Goal: Information Seeking & Learning: Learn about a topic

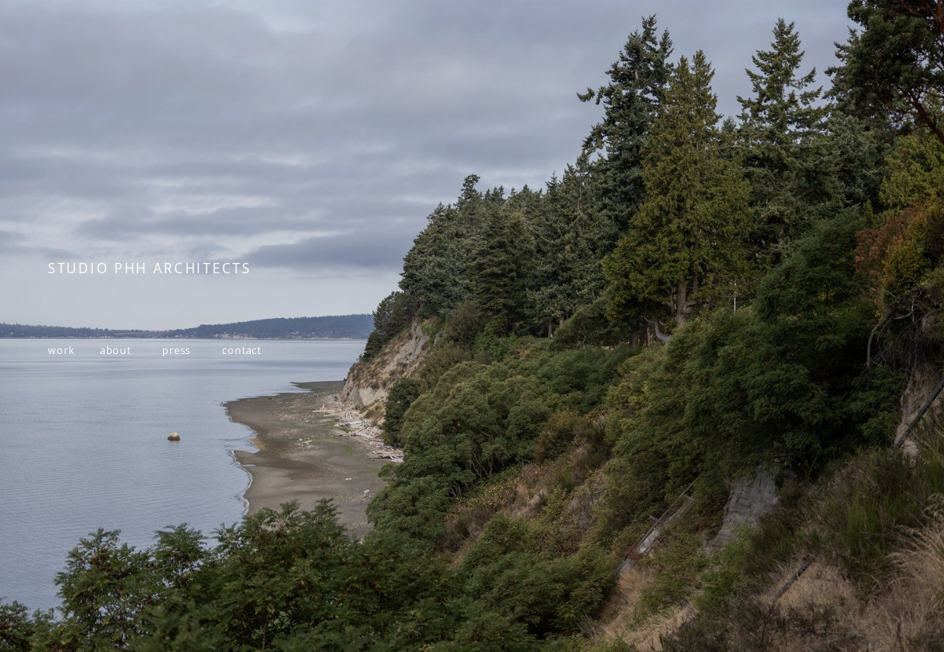
click at [236, 349] on span "contact" at bounding box center [241, 350] width 39 height 14
click at [109, 348] on span "about" at bounding box center [115, 350] width 31 height 14
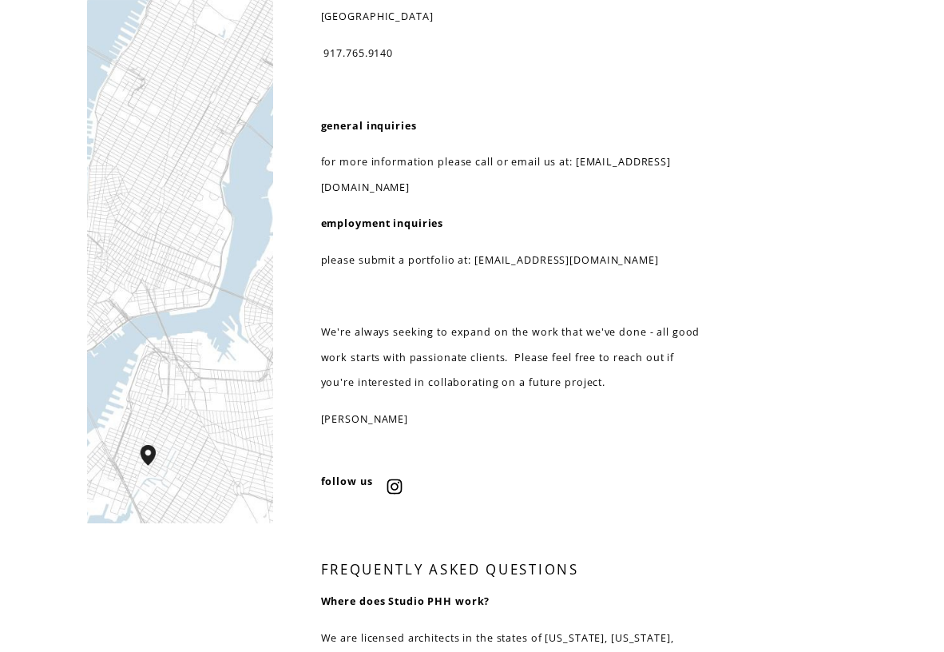
scroll to position [127, 0]
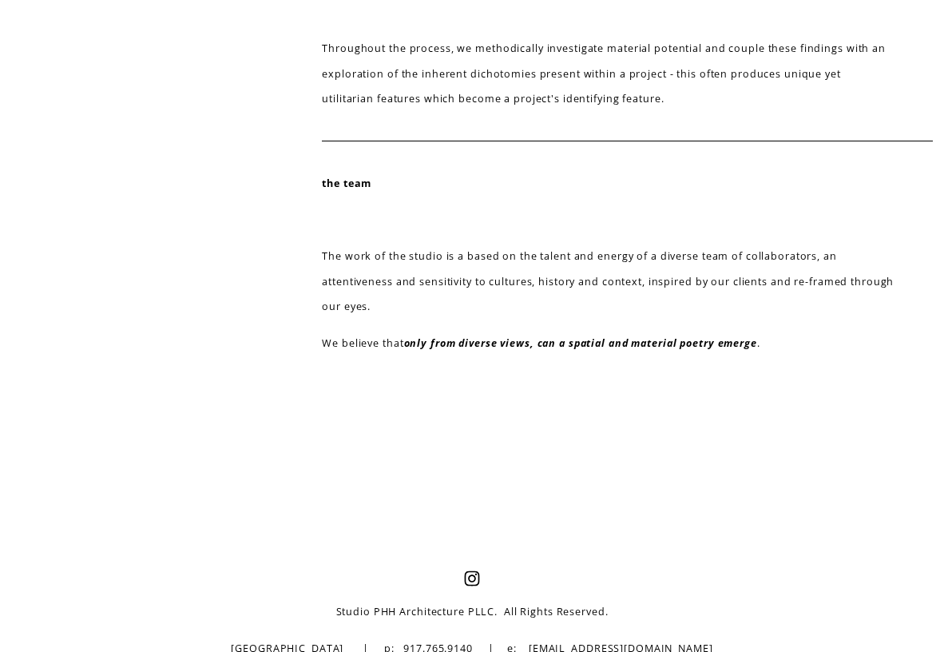
scroll to position [730, 0]
click at [657, 337] on em "only from diverse views, can a spatial and material poetry emerge" at bounding box center [580, 344] width 353 height 14
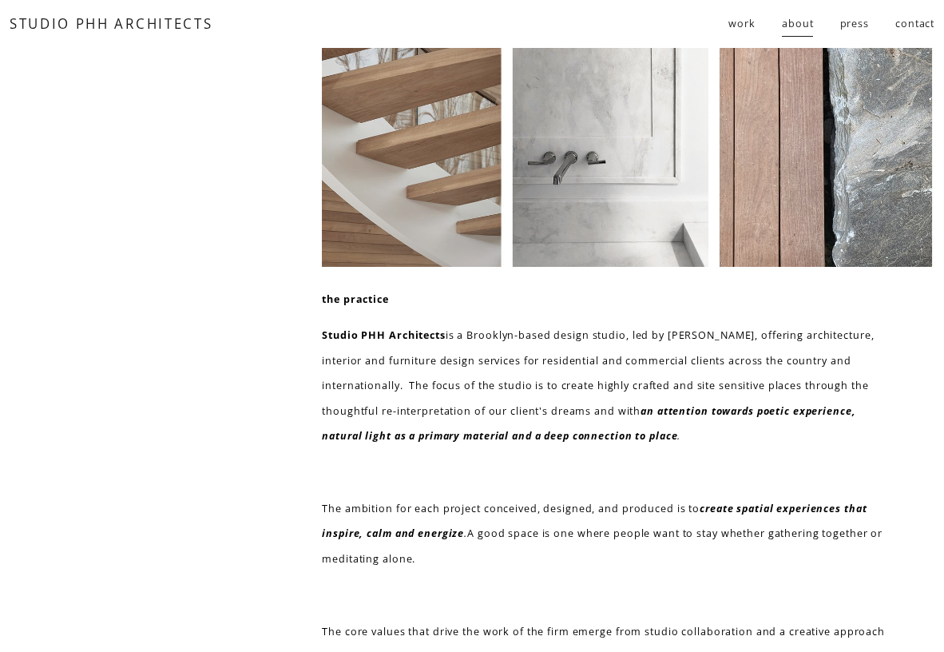
scroll to position [0, 0]
click at [750, 23] on span "work" at bounding box center [741, 23] width 27 height 25
click at [0, 0] on span "residential" at bounding box center [0, 0] width 0 height 0
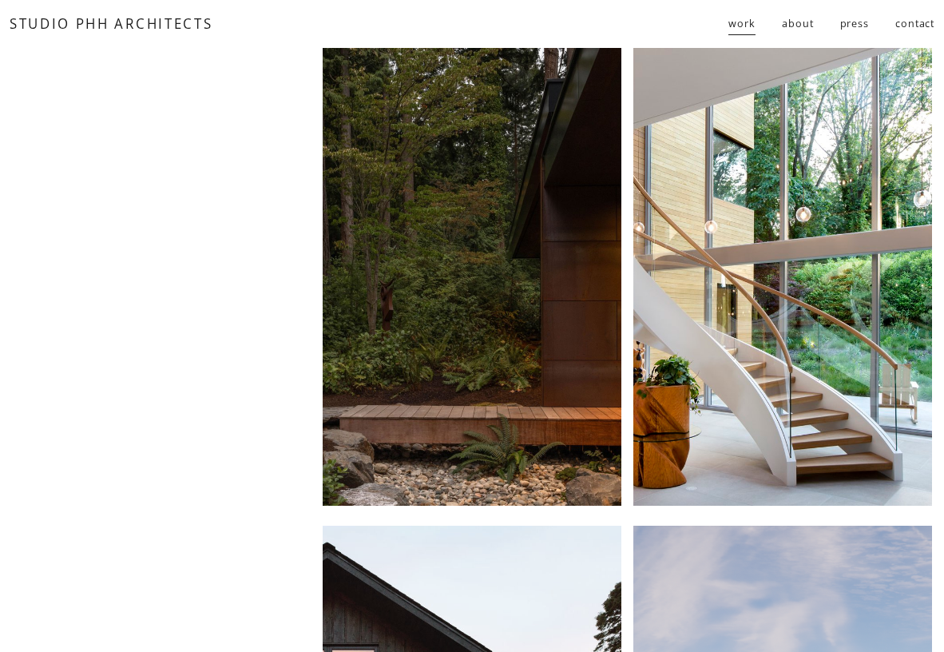
click at [502, 171] on div at bounding box center [472, 277] width 299 height 458
click at [694, 218] on div at bounding box center [782, 277] width 299 height 458
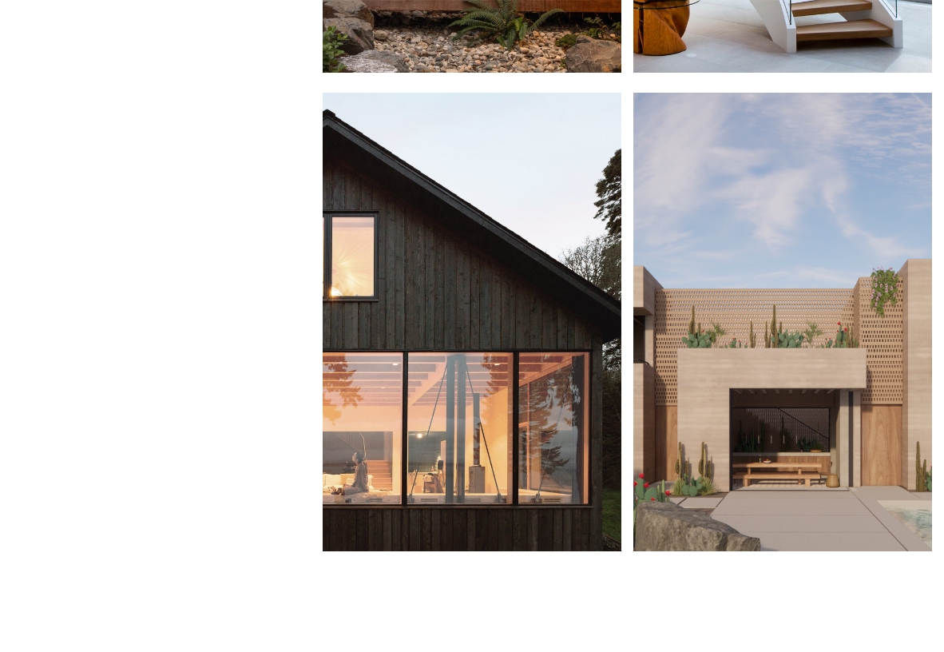
scroll to position [450, 0]
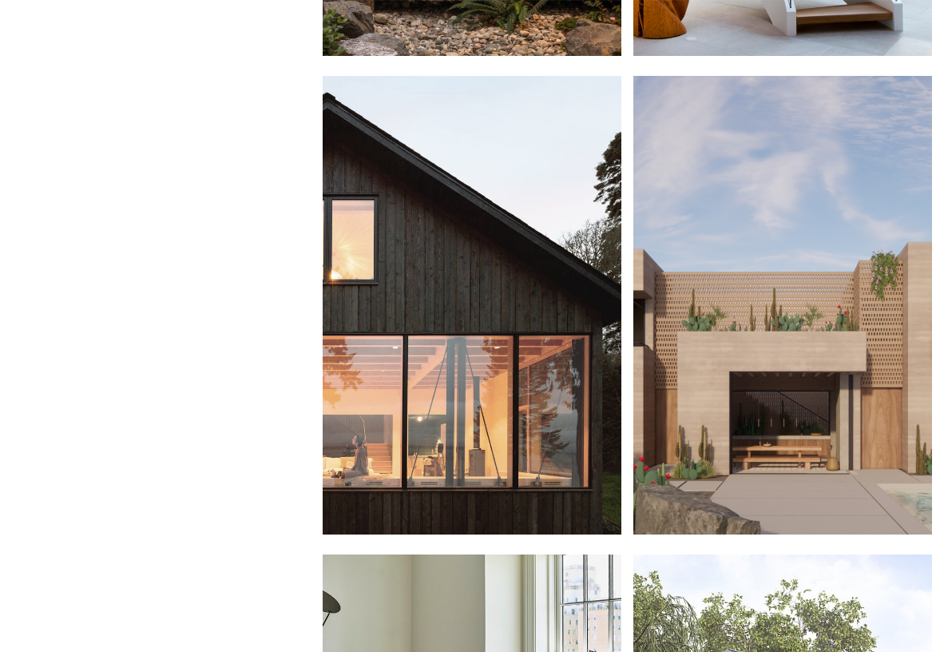
click at [502, 184] on div at bounding box center [472, 305] width 299 height 458
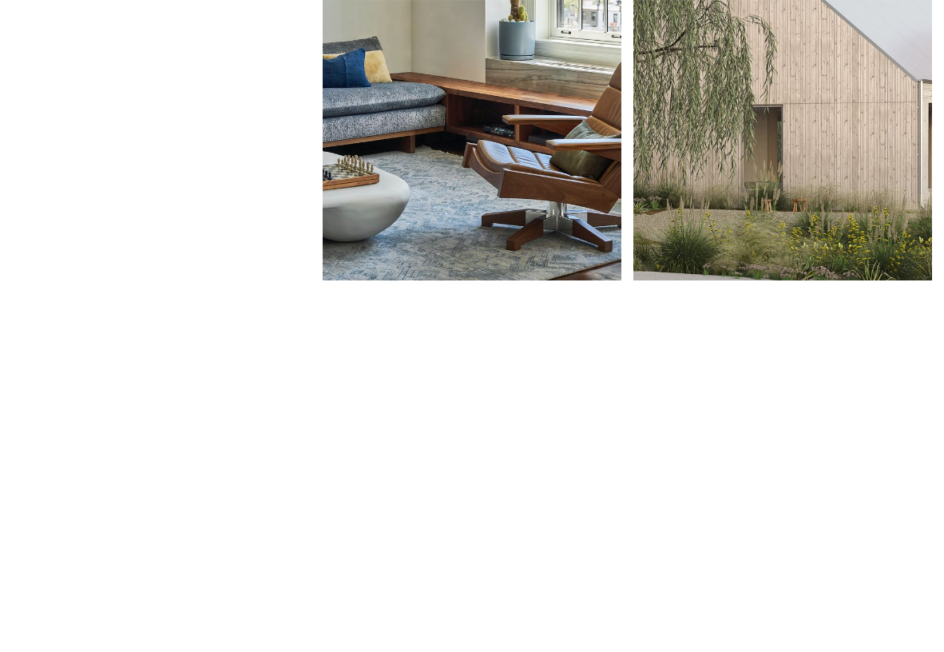
scroll to position [1183, 0]
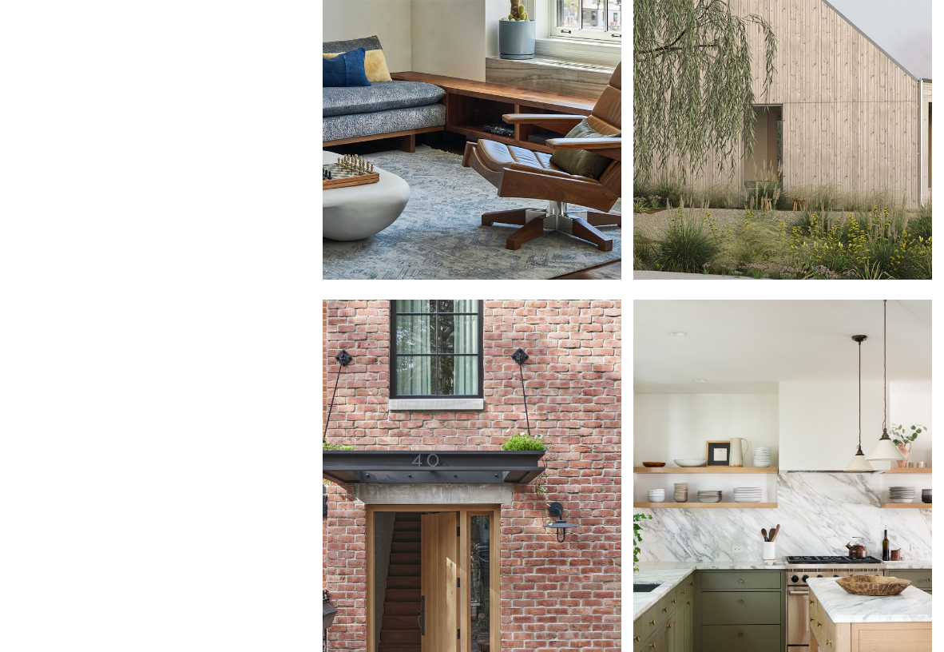
click at [823, 135] on div at bounding box center [782, 50] width 299 height 458
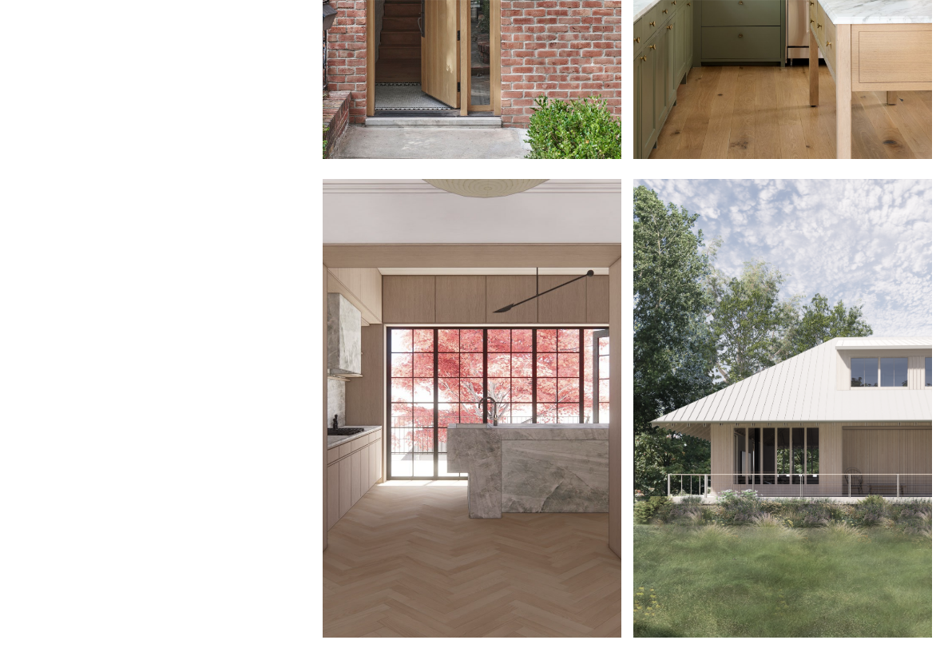
scroll to position [1775, 0]
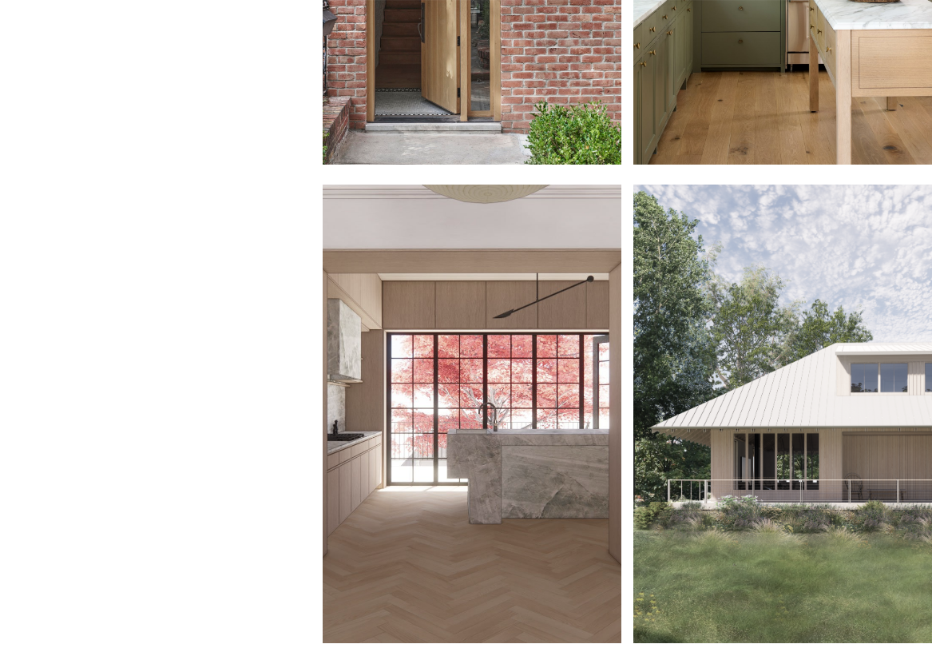
click at [712, 294] on div at bounding box center [782, 413] width 299 height 458
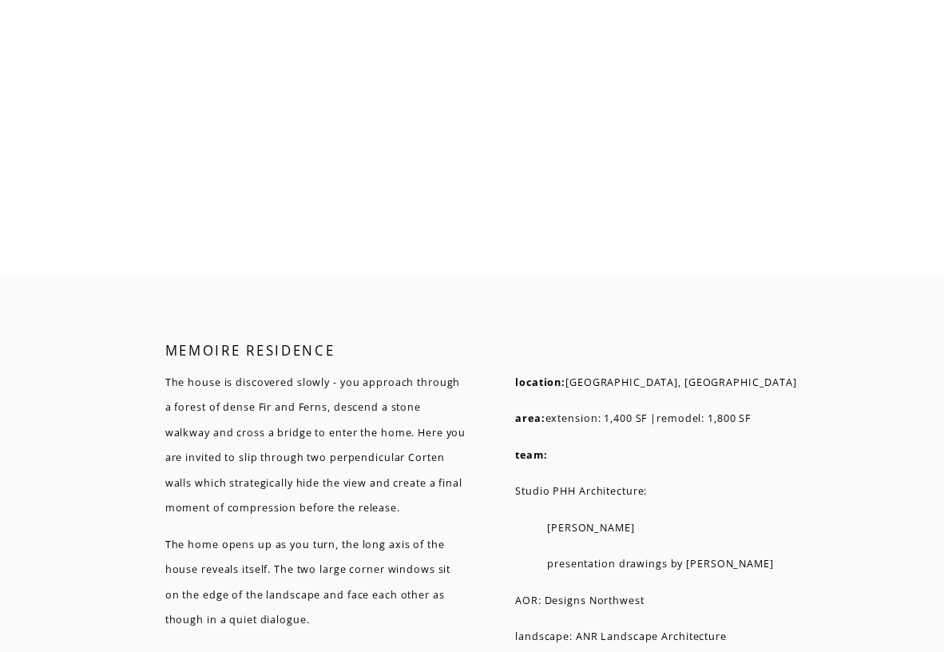
scroll to position [8281, 0]
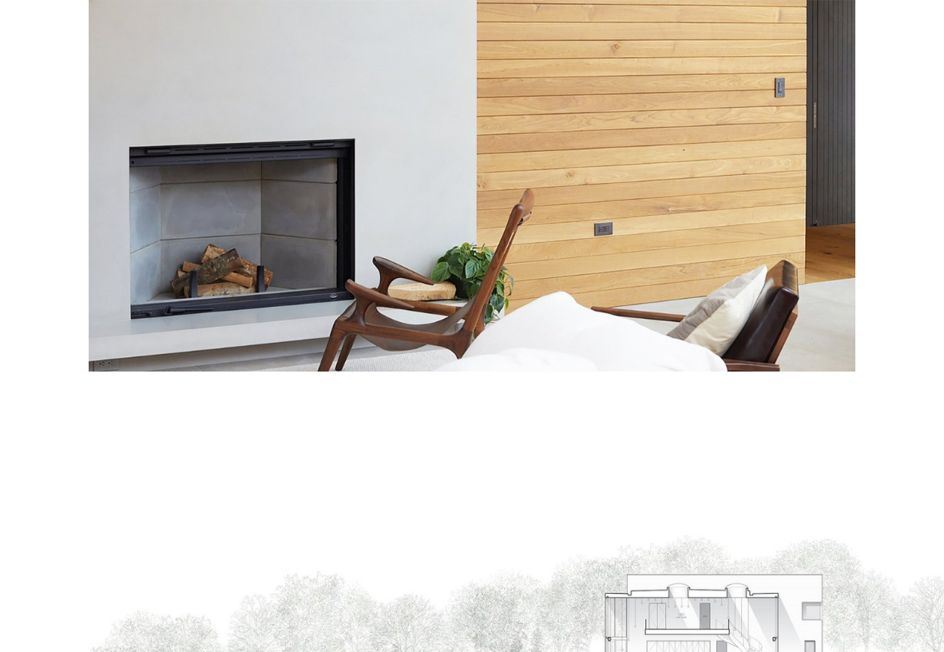
scroll to position [2645, 0]
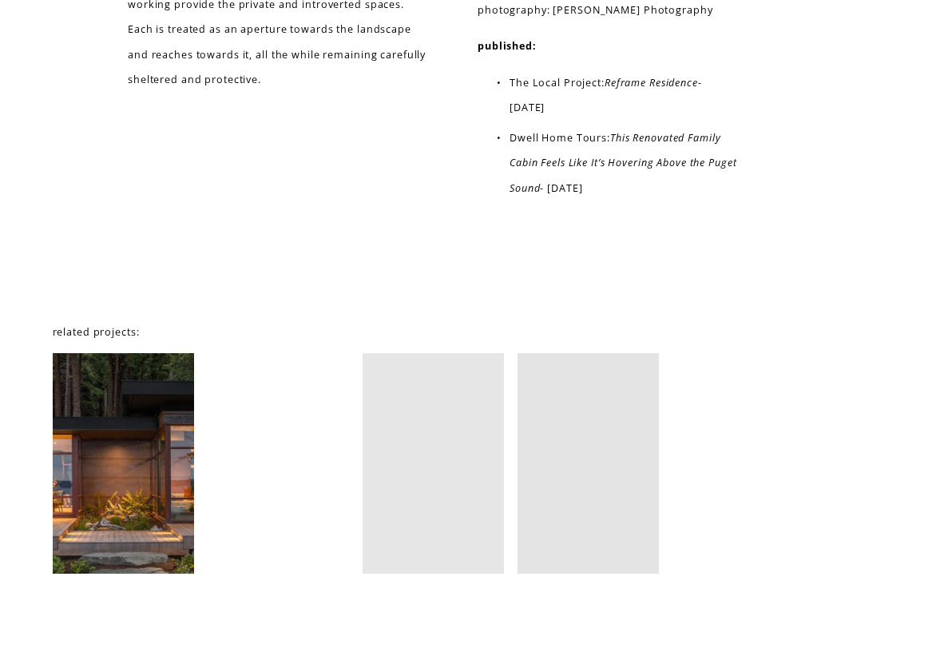
scroll to position [8235, 0]
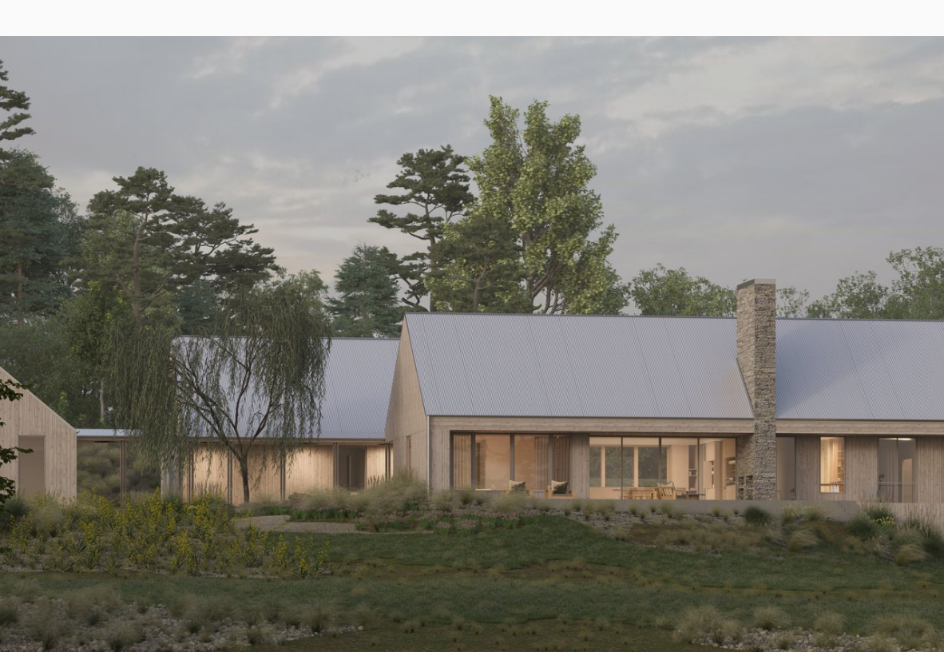
scroll to position [63, 0]
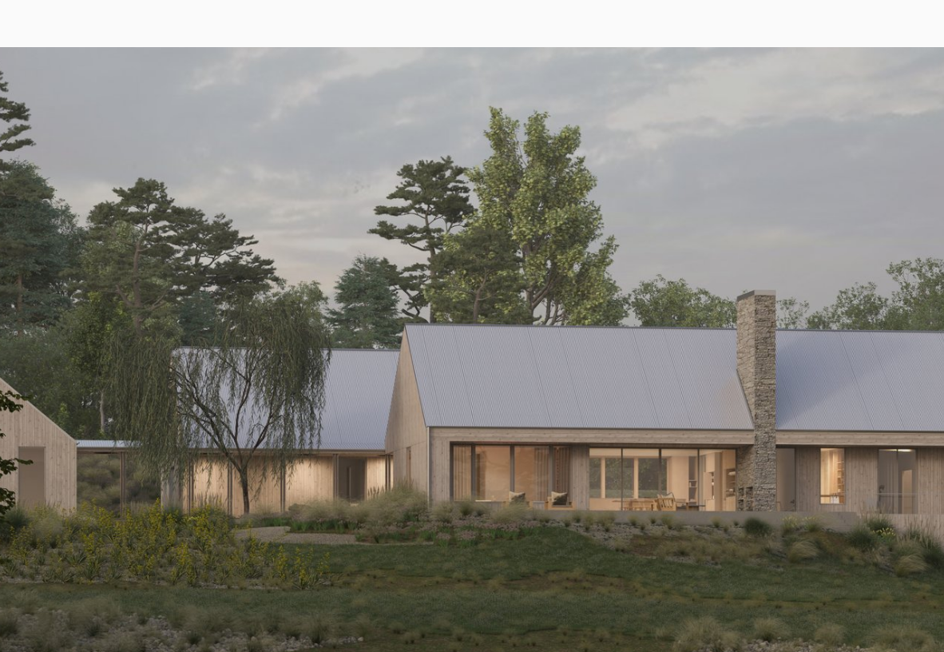
click at [334, 97] on div at bounding box center [472, 358] width 944 height 622
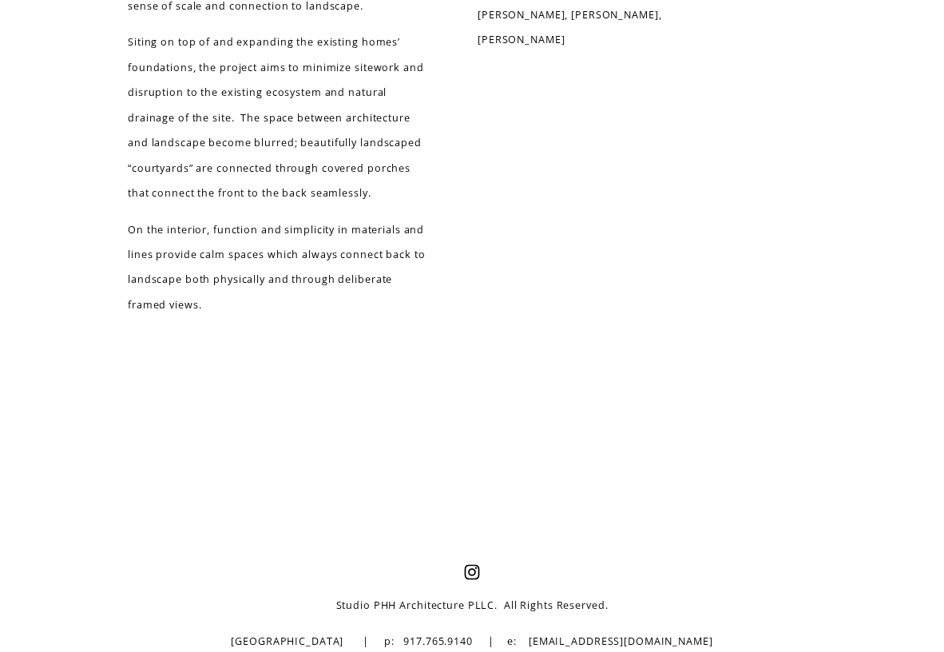
scroll to position [3430, 0]
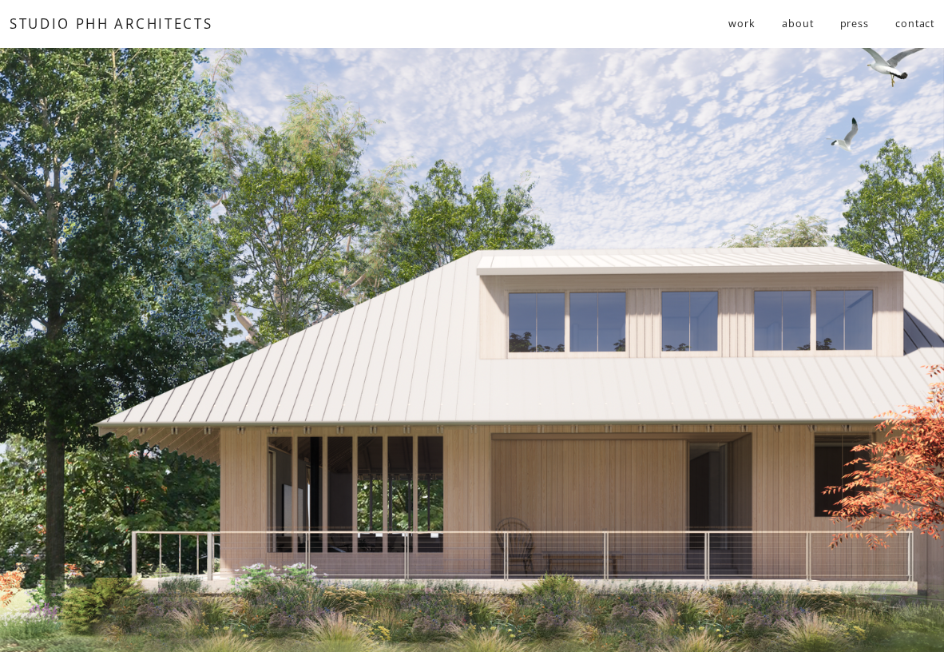
click at [848, 28] on link "press" at bounding box center [854, 23] width 29 height 27
click at [157, 19] on link "STUDIO PHH ARCHITECTS" at bounding box center [112, 23] width 204 height 18
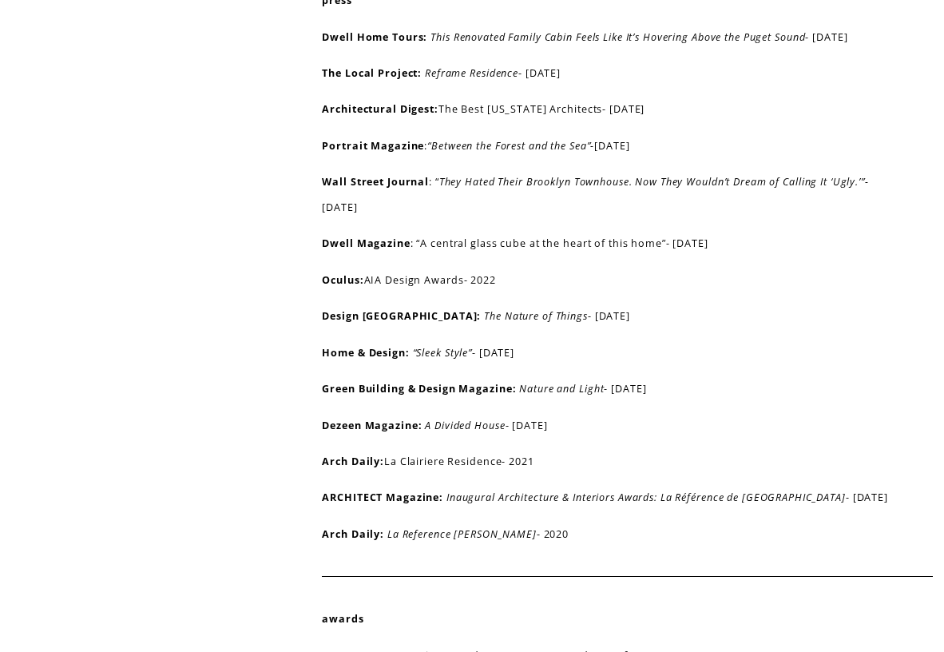
scroll to position [576, 0]
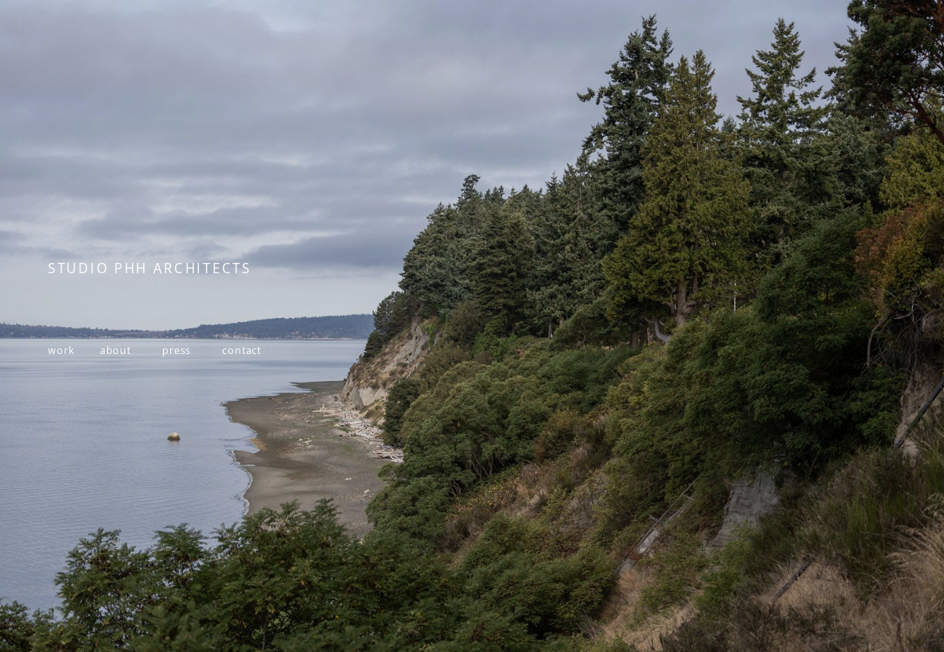
click at [67, 353] on span "work" at bounding box center [61, 350] width 27 height 14
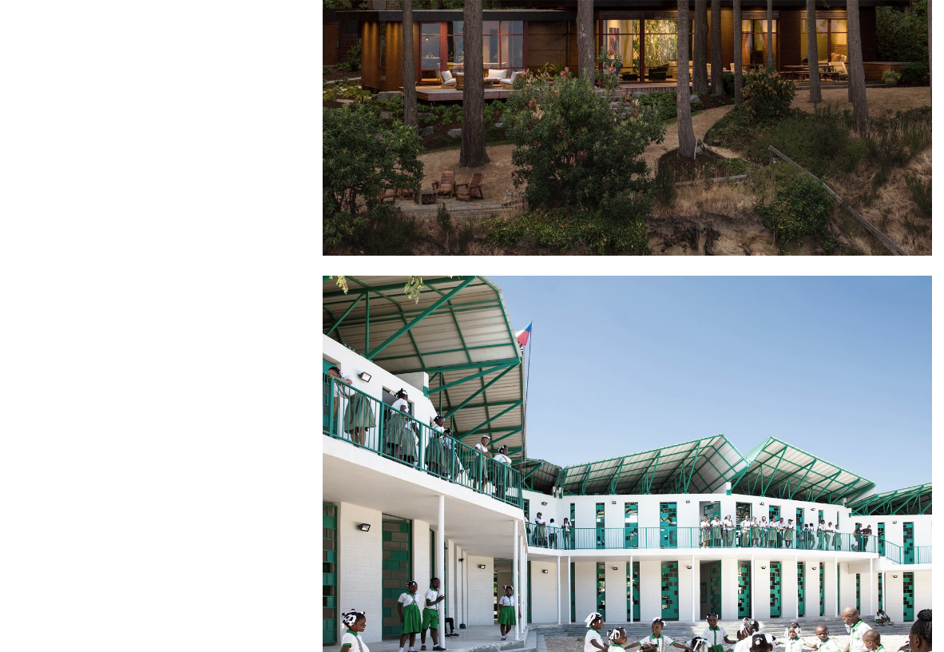
scroll to position [221, 0]
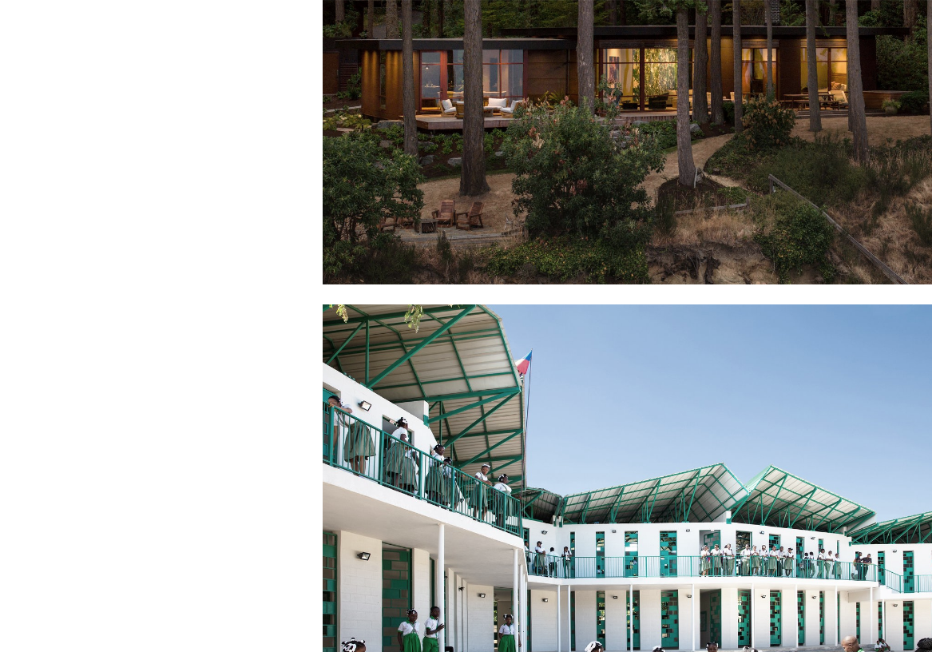
click at [426, 142] on div at bounding box center [627, 56] width 609 height 458
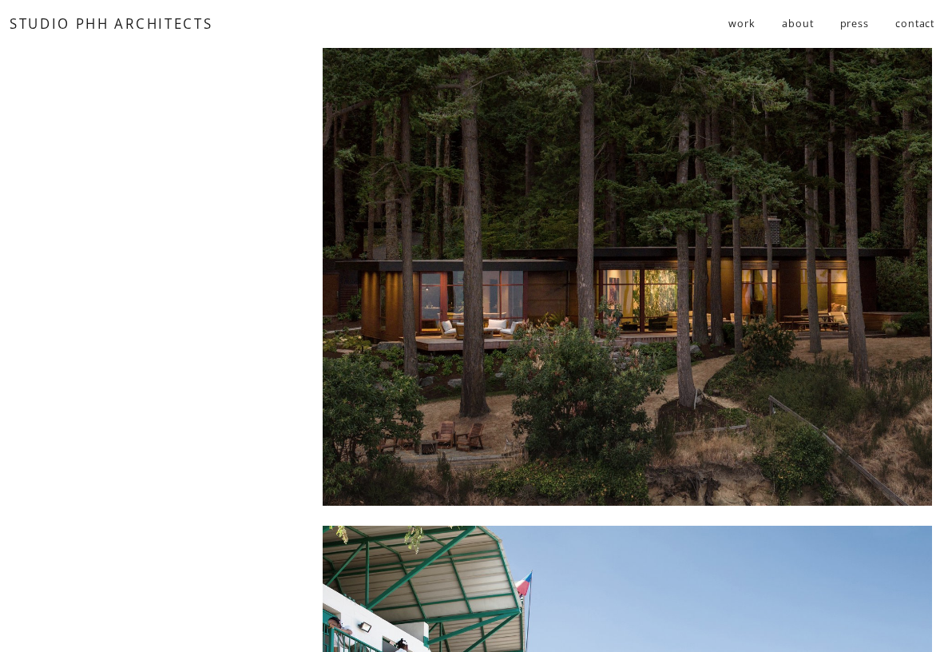
scroll to position [0, 0]
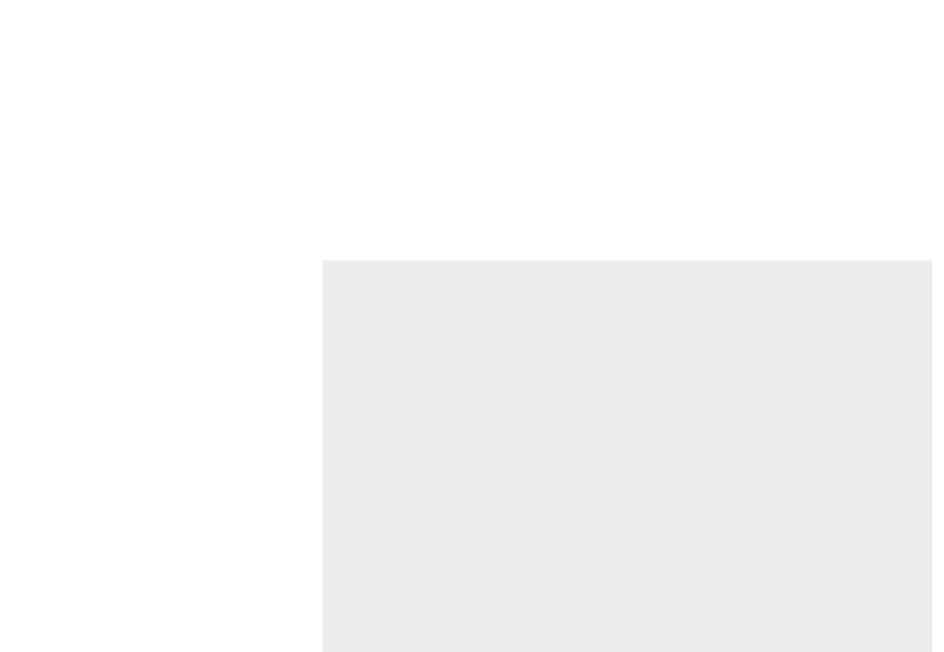
scroll to position [4331, 0]
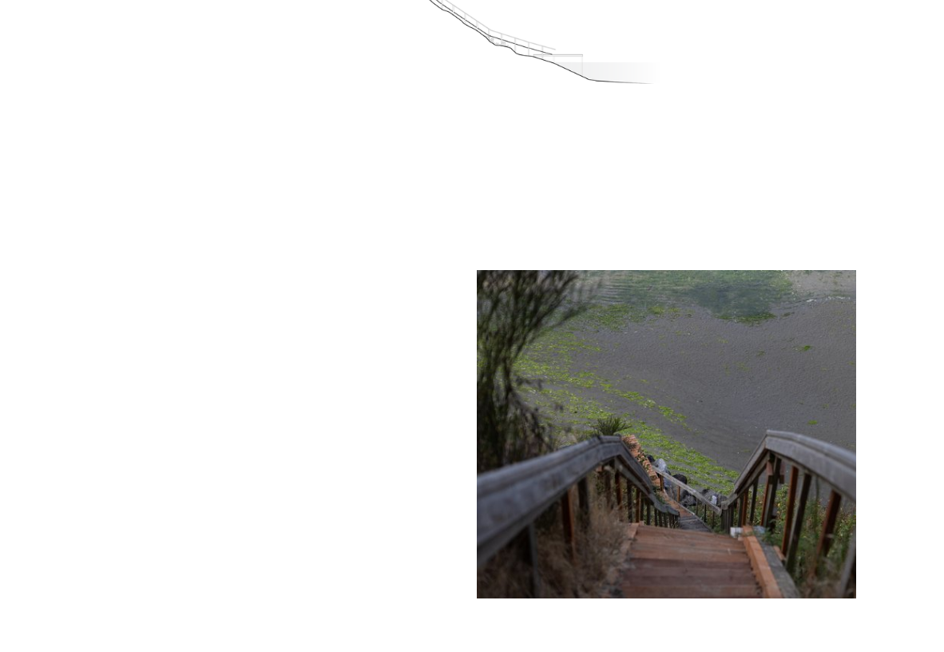
scroll to position [982, 0]
